Goal: Use online tool/utility

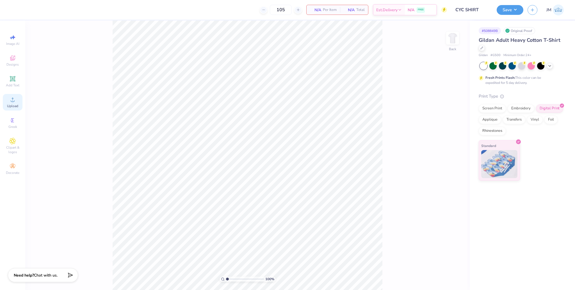
click at [12, 103] on div "Upload" at bounding box center [13, 102] width 20 height 17
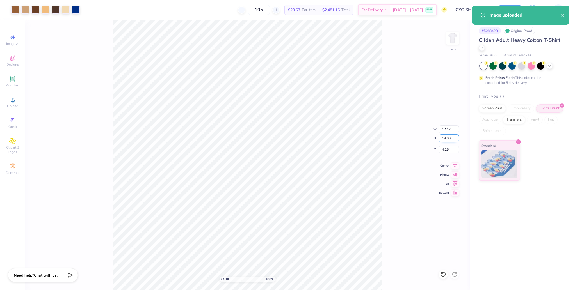
click at [442, 141] on input "18.00" at bounding box center [449, 139] width 20 height 8
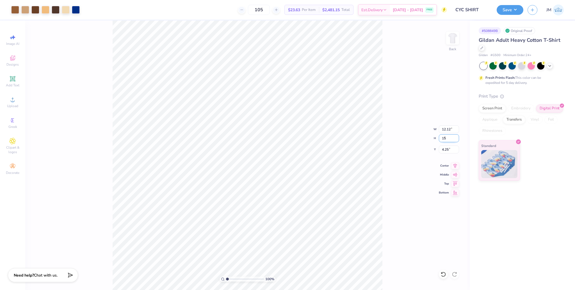
type input "15"
type input "10.10"
type input "15.00"
click at [445, 153] on input "5.75" at bounding box center [449, 150] width 20 height 8
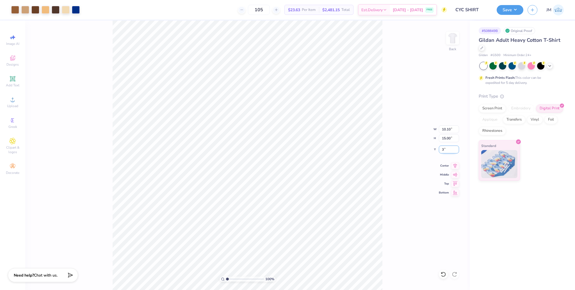
type input "3.00"
click at [510, 10] on button "Save" at bounding box center [510, 9] width 27 height 10
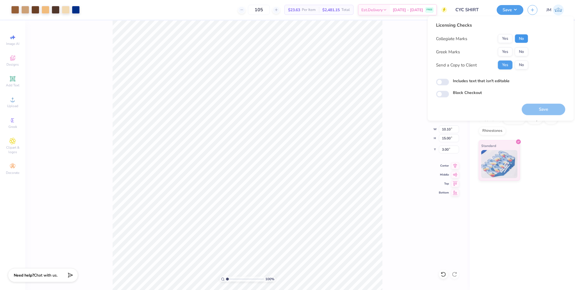
click at [523, 41] on button "No" at bounding box center [521, 38] width 13 height 9
click at [522, 51] on button "No" at bounding box center [521, 51] width 13 height 9
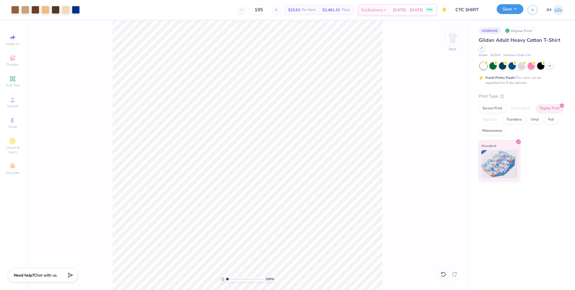
click at [512, 11] on button "Save" at bounding box center [510, 9] width 27 height 10
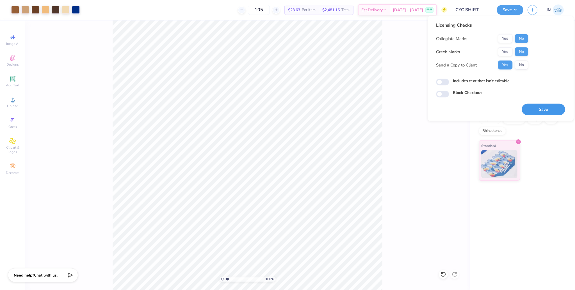
click at [535, 106] on button "Save" at bounding box center [544, 110] width 44 height 12
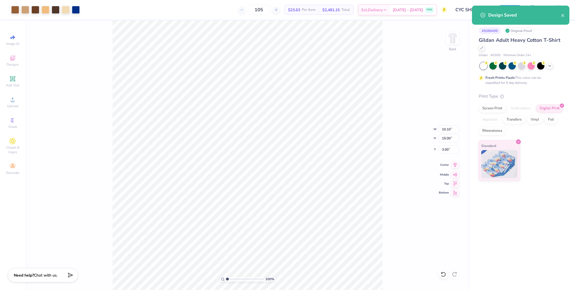
click at [456, 168] on icon at bounding box center [455, 165] width 8 height 7
